Goal: Register for event/course

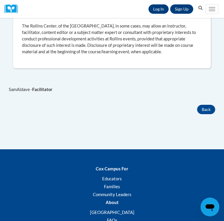
scroll to position [504, 0]
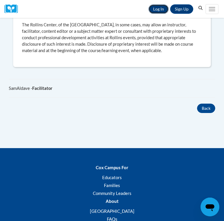
click at [158, 8] on link "Log In" at bounding box center [158, 8] width 20 height 9
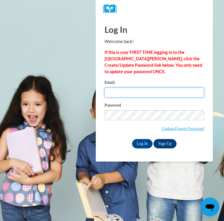
click at [158, 94] on input "Email" at bounding box center [155, 93] width 100 height 10
type input "trreed4270@ung.edu"
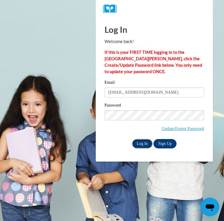
click at [146, 143] on input "Log In" at bounding box center [142, 143] width 20 height 9
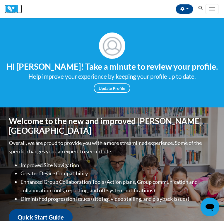
click at [8, 6] on img at bounding box center [13, 8] width 18 height 9
click at [202, 11] on button "Search" at bounding box center [200, 8] width 9 height 7
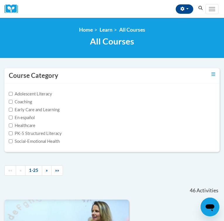
click at [199, 6] on icon "Search" at bounding box center [201, 8] width 4 height 4
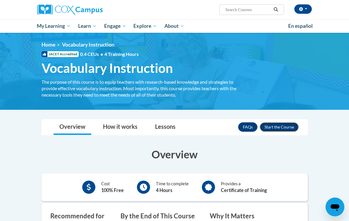
click at [224, 126] on button "Enroll" at bounding box center [279, 126] width 39 height 9
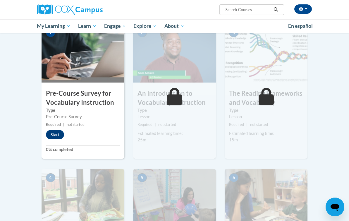
scroll to position [70, 0]
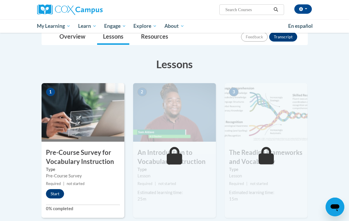
click at [88, 133] on img at bounding box center [83, 112] width 83 height 59
click at [56, 193] on button "Start" at bounding box center [55, 193] width 18 height 9
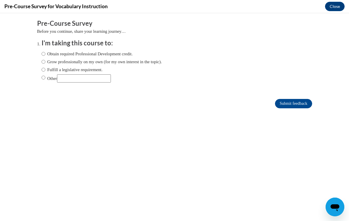
scroll to position [0, 0]
click at [88, 53] on label "Obtain required Professional Development credit." at bounding box center [87, 54] width 91 height 6
click at [45, 53] on input "Obtain required Professional Development credit." at bounding box center [44, 54] width 4 height 6
radio input "true"
click at [293, 106] on input "Submit feedback" at bounding box center [293, 103] width 37 height 9
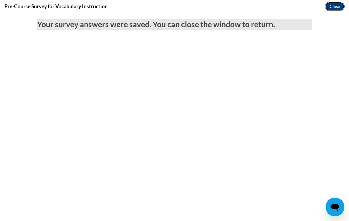
click at [334, 6] on button "Close" at bounding box center [335, 6] width 20 height 9
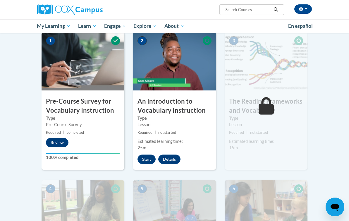
scroll to position [132, 0]
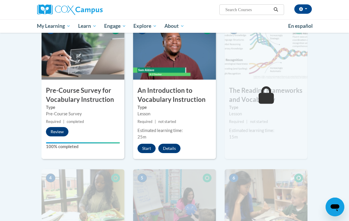
click at [150, 153] on div "2 An Introduction to Vocabulary Instruction Type Lesson Required | not started …" at bounding box center [174, 90] width 83 height 138
click at [148, 148] on button "Start" at bounding box center [147, 148] width 18 height 9
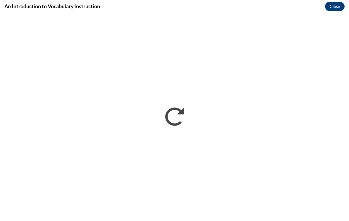
scroll to position [0, 0]
